Goal: Find specific page/section: Find specific page/section

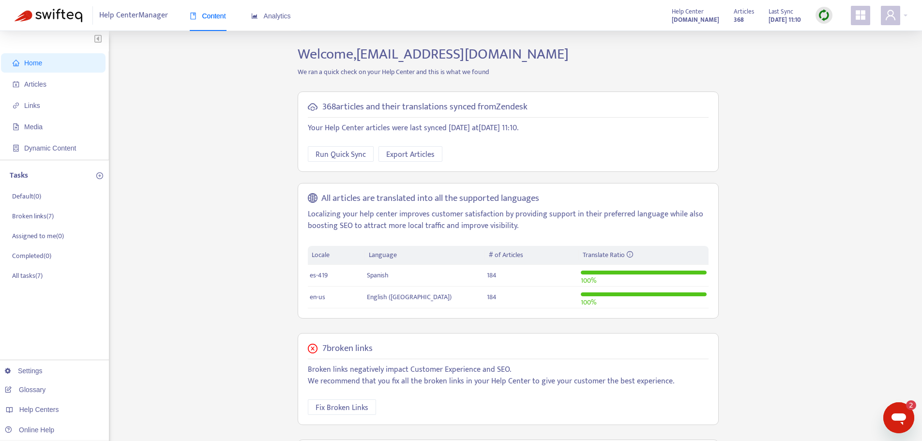
click at [827, 15] on img at bounding box center [824, 15] width 12 height 12
click at [842, 56] on link "Full Sync" at bounding box center [840, 50] width 35 height 11
click at [71, 84] on span "Articles" at bounding box center [55, 84] width 85 height 19
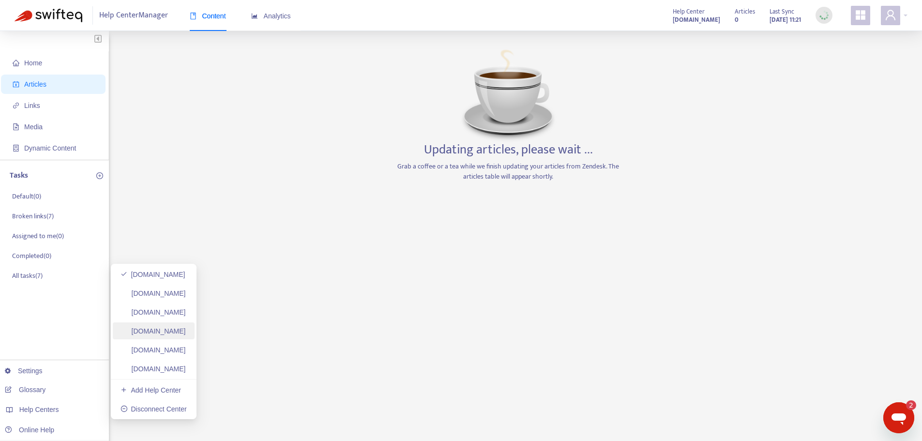
click at [174, 335] on link "[DOMAIN_NAME]" at bounding box center [153, 331] width 65 height 8
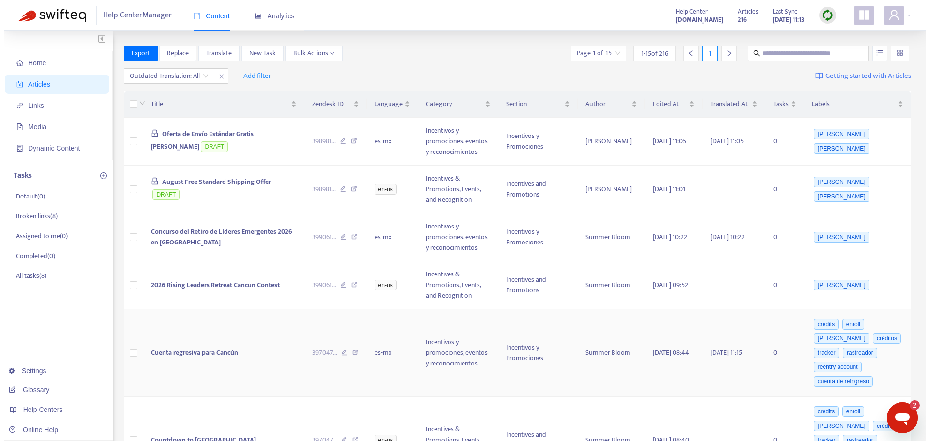
scroll to position [145, 0]
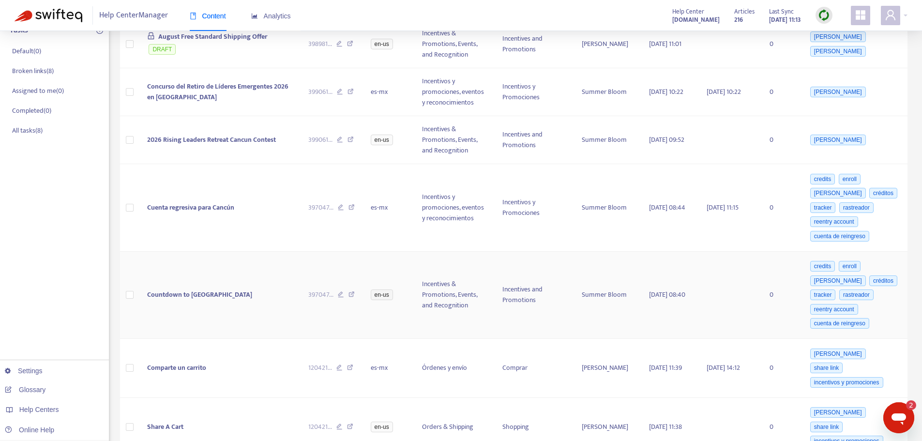
click at [165, 293] on span "Countdown to [GEOGRAPHIC_DATA]" at bounding box center [199, 294] width 105 height 11
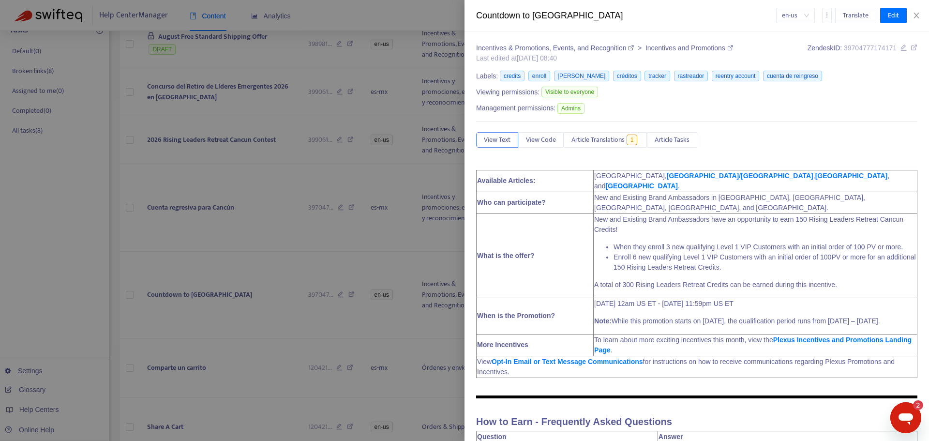
click at [188, 229] on div at bounding box center [464, 220] width 929 height 441
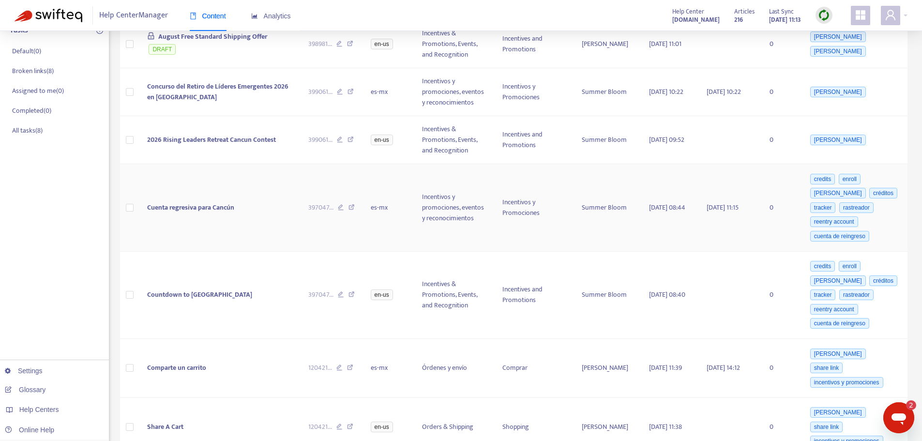
click at [196, 207] on span "Cuenta regresiva para Cancún" at bounding box center [190, 207] width 87 height 11
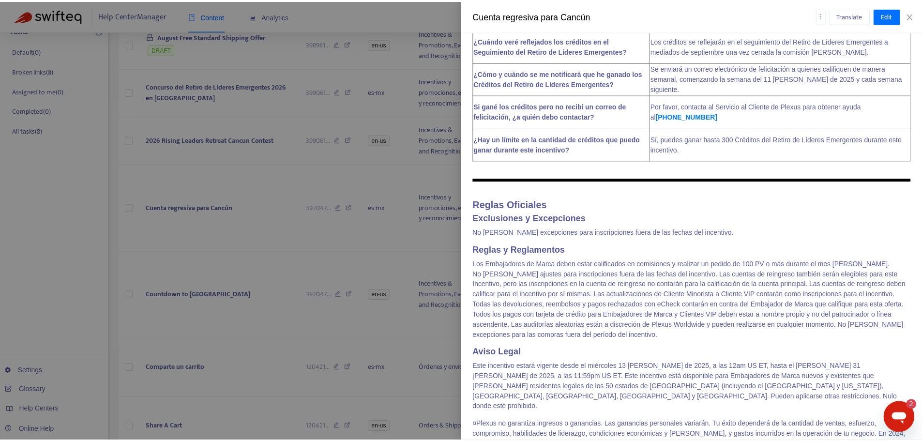
scroll to position [1073, 0]
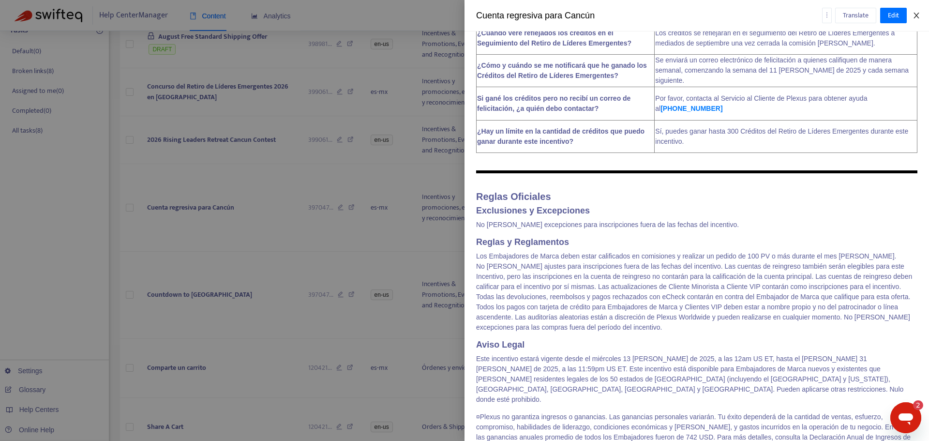
click at [917, 16] on icon "close" at bounding box center [916, 16] width 5 height 6
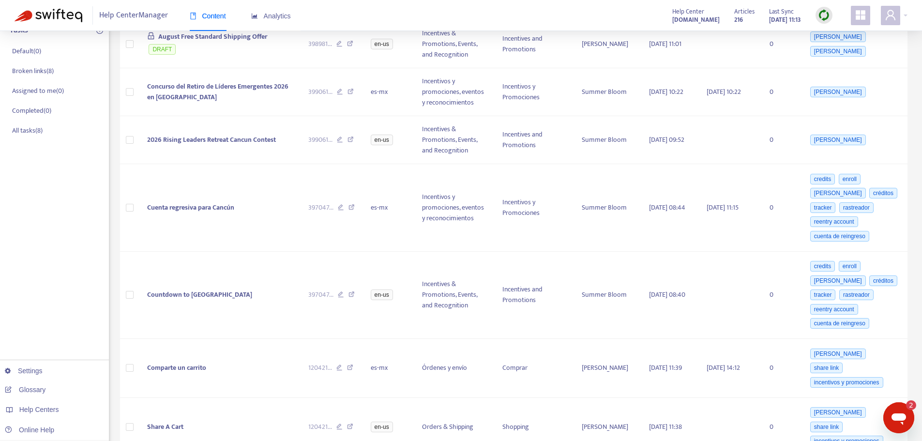
click at [819, 13] on img at bounding box center [824, 15] width 12 height 12
click at [842, 49] on link "Full Sync" at bounding box center [840, 50] width 35 height 11
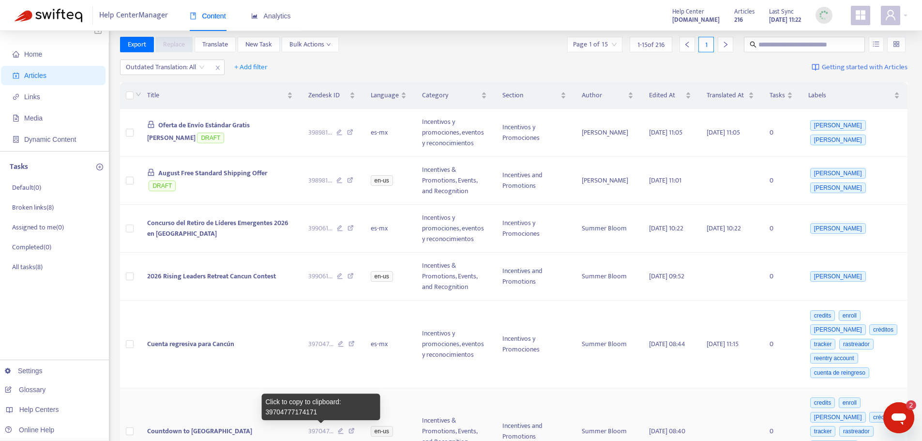
scroll to position [0, 0]
